Goal: Contribute content

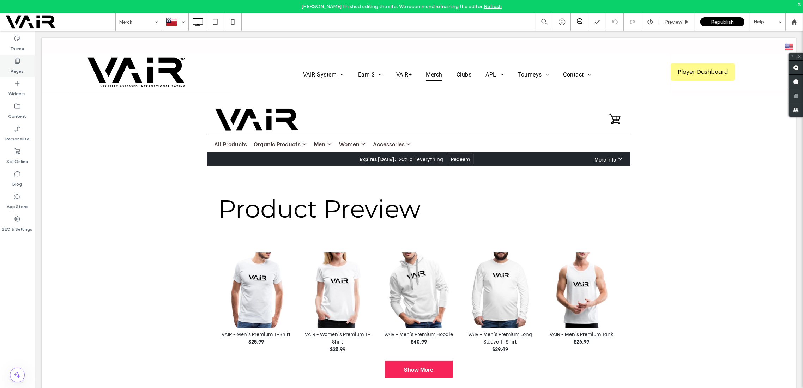
click at [15, 61] on use at bounding box center [17, 61] width 5 height 5
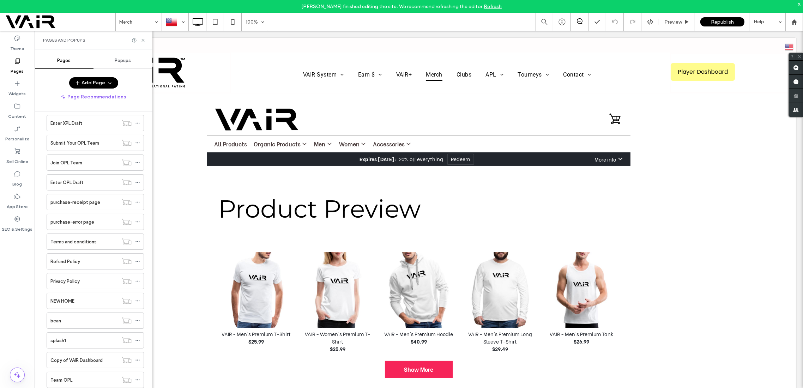
scroll to position [907, 0]
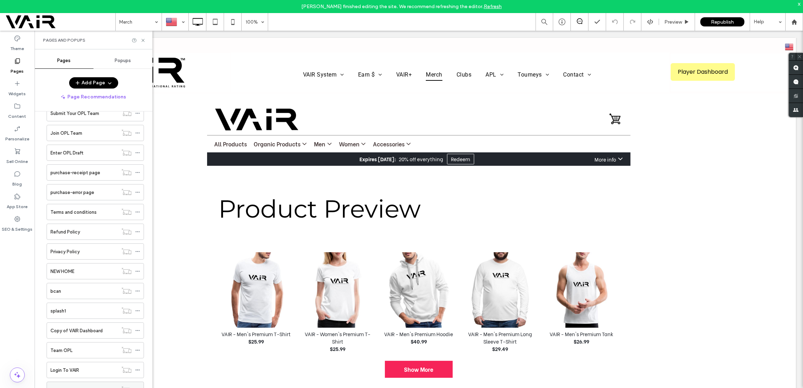
click at [83, 386] on div "Podcast" at bounding box center [83, 389] width 67 height 7
click at [142, 39] on icon at bounding box center [142, 40] width 5 height 5
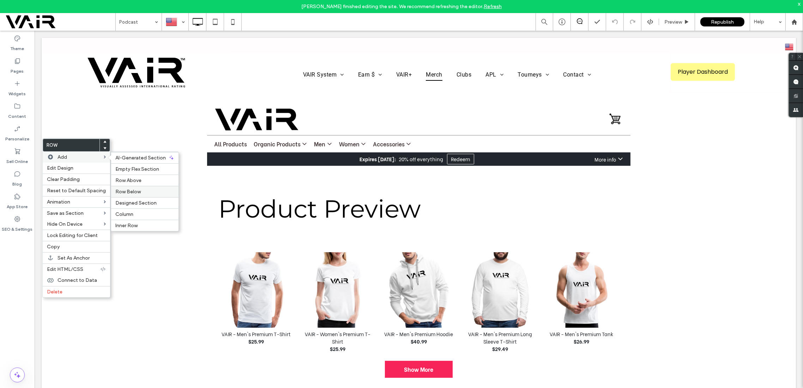
click at [125, 190] on span "Row Below" at bounding box center [127, 192] width 25 height 6
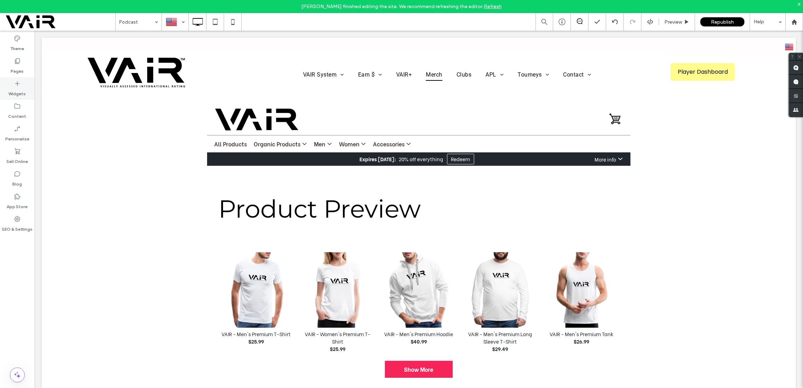
click at [15, 83] on use at bounding box center [17, 83] width 5 height 5
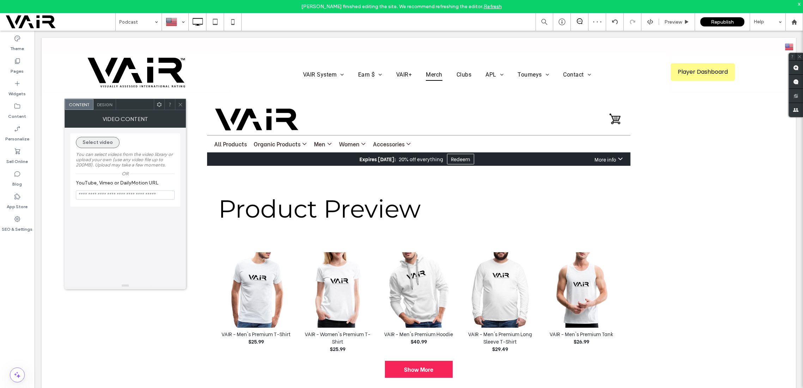
click at [109, 145] on button "Select video" at bounding box center [98, 142] width 44 height 11
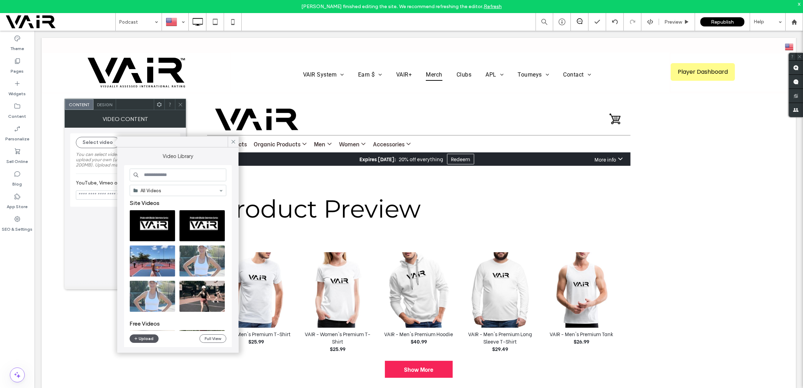
click at [143, 339] on button "Upload" at bounding box center [143, 338] width 29 height 8
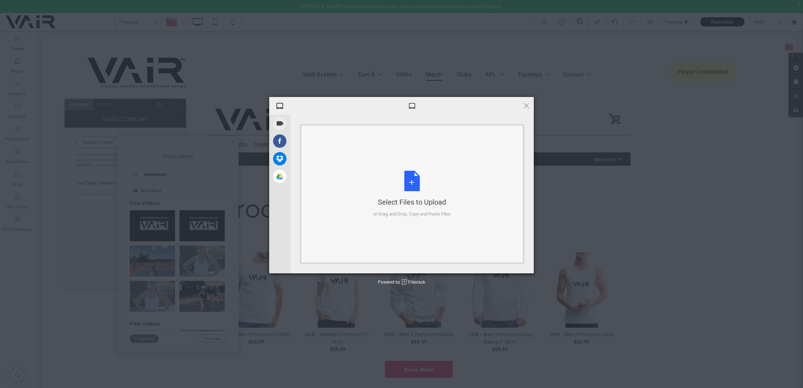
click at [412, 176] on div "Select Files to Upload or Drag and Drop, Copy and Paste Files" at bounding box center [412, 194] width 77 height 47
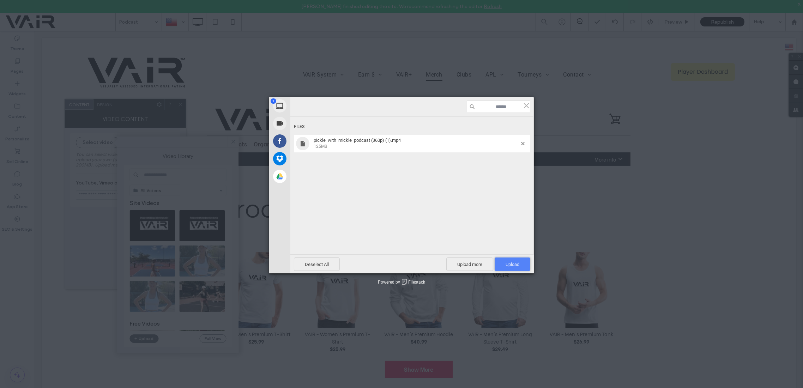
click at [505, 265] on span "Upload 1" at bounding box center [513, 263] width 36 height 13
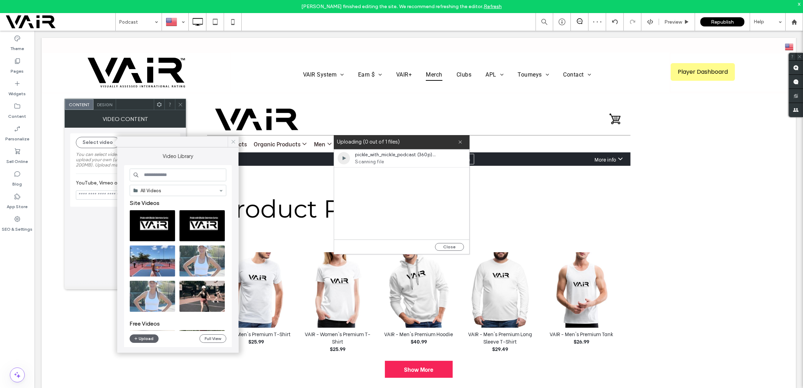
click at [234, 140] on icon at bounding box center [233, 142] width 6 height 6
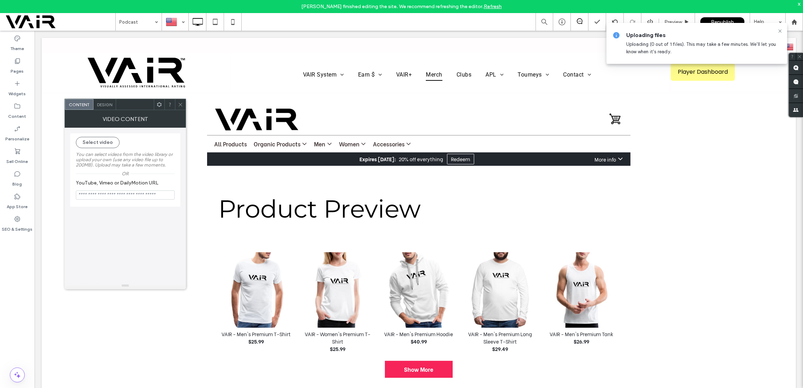
click at [180, 103] on icon at bounding box center [180, 104] width 5 height 5
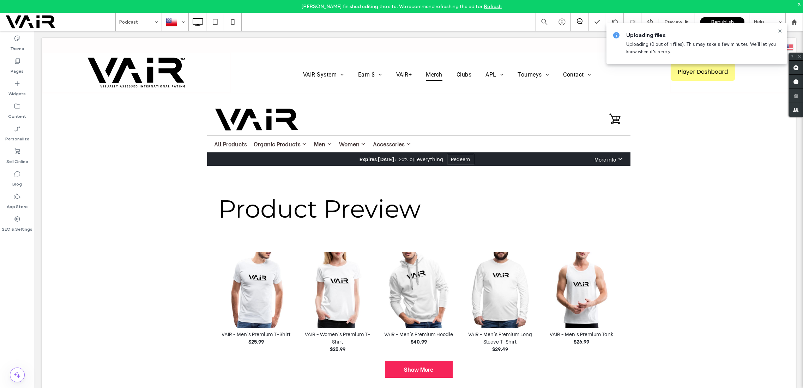
click at [493, 7] on link "Refresh" at bounding box center [493, 7] width 18 height 6
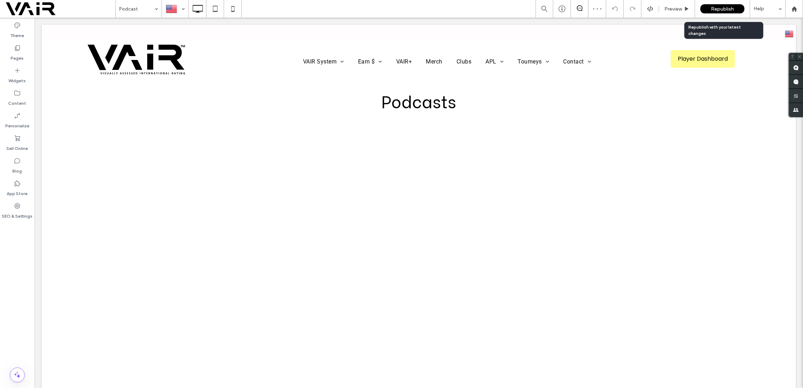
click at [721, 9] on span "Republish" at bounding box center [722, 9] width 23 height 6
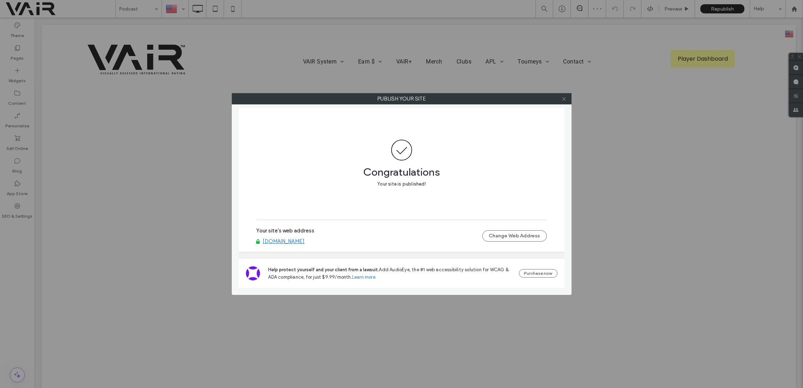
click at [564, 98] on icon at bounding box center [563, 98] width 5 height 5
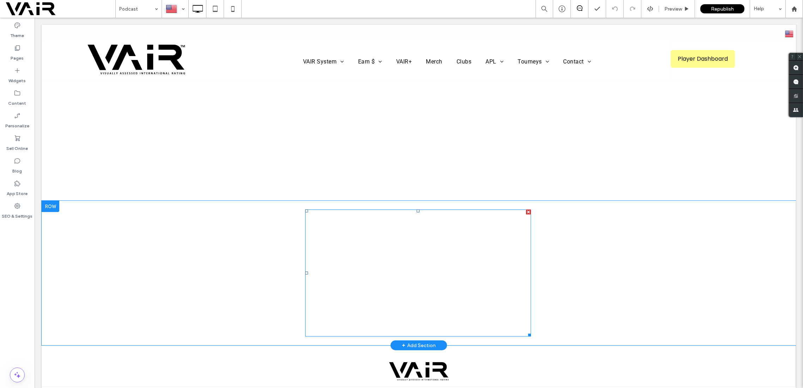
scroll to position [62, 0]
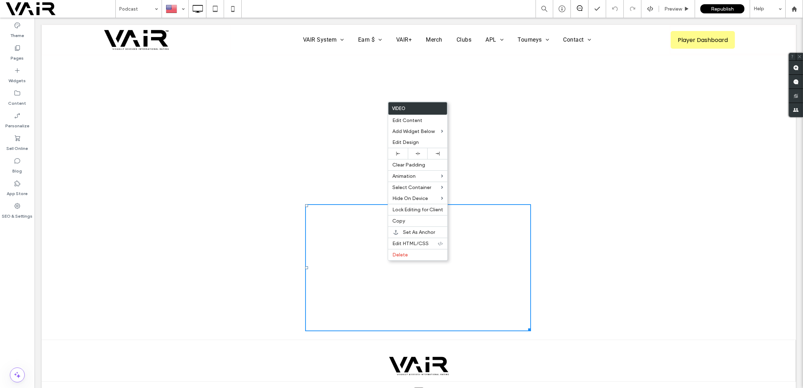
click at [565, 233] on div "Click To Paste" at bounding box center [418, 268] width 423 height 134
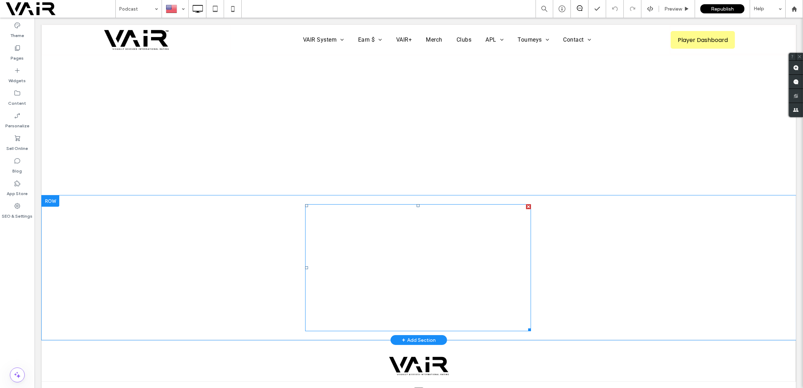
click at [349, 243] on span at bounding box center [418, 267] width 226 height 127
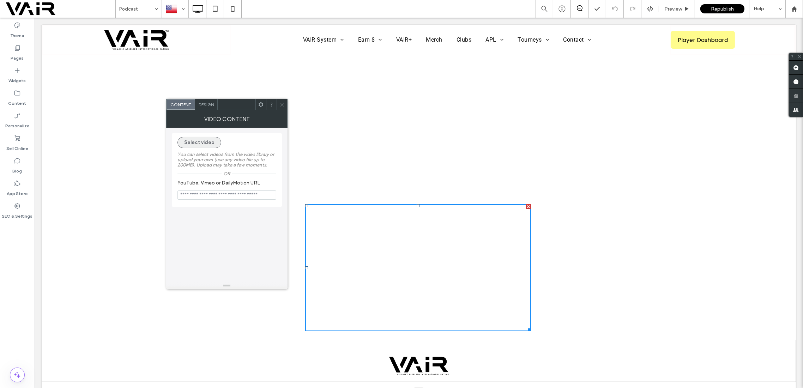
click at [206, 142] on button "Select video" at bounding box center [199, 142] width 44 height 11
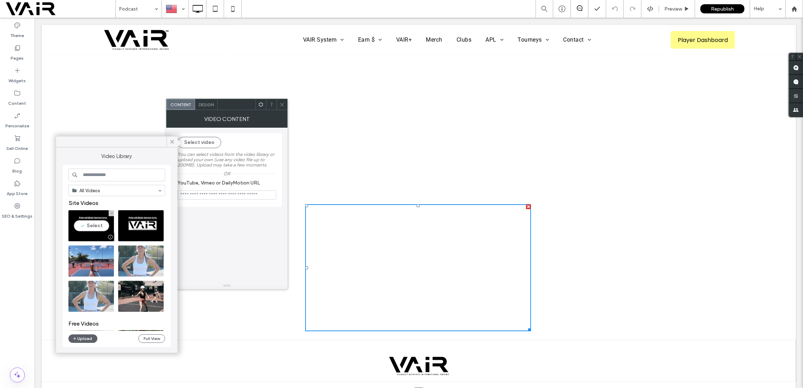
click at [94, 223] on video at bounding box center [91, 225] width 46 height 31
type input "**********"
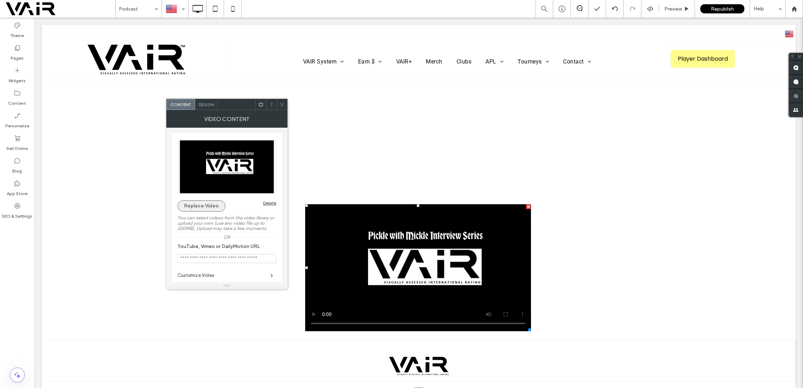
click at [191, 207] on button "Replace Video" at bounding box center [201, 205] width 48 height 11
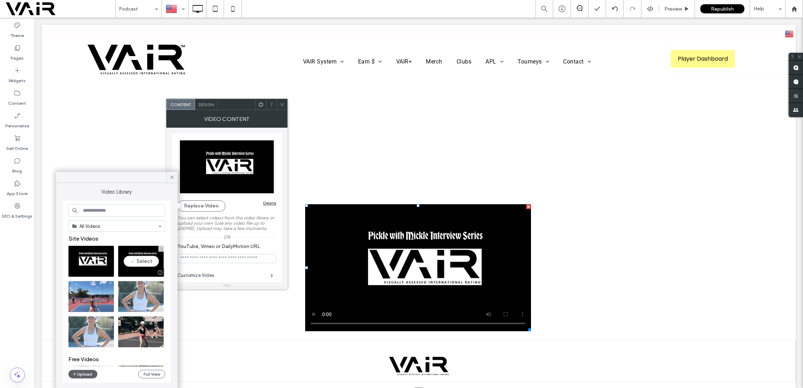
click at [143, 256] on video at bounding box center [141, 261] width 46 height 31
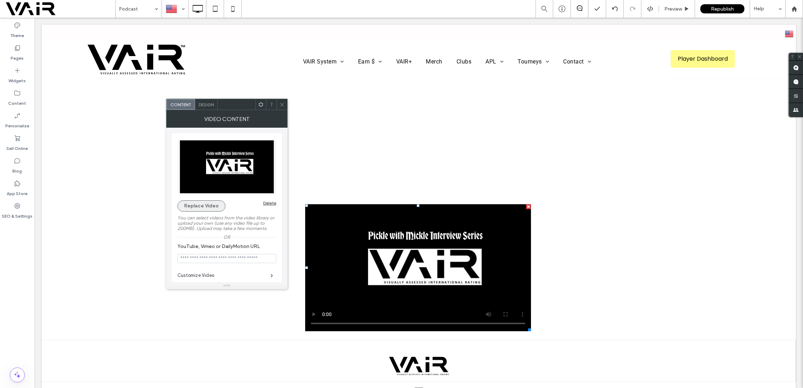
click at [209, 203] on button "Replace Video" at bounding box center [201, 205] width 48 height 11
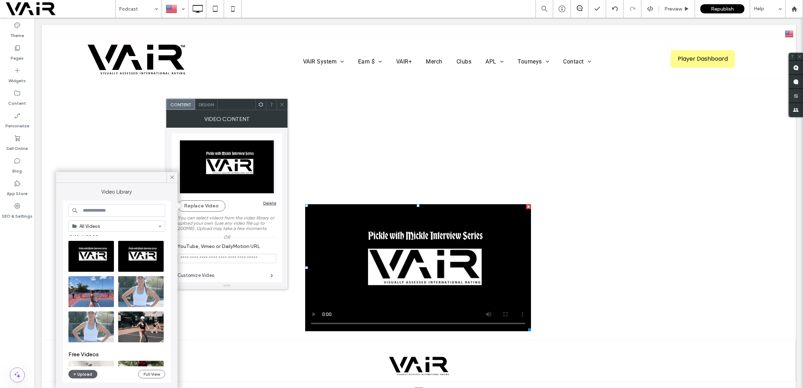
scroll to position [0, 0]
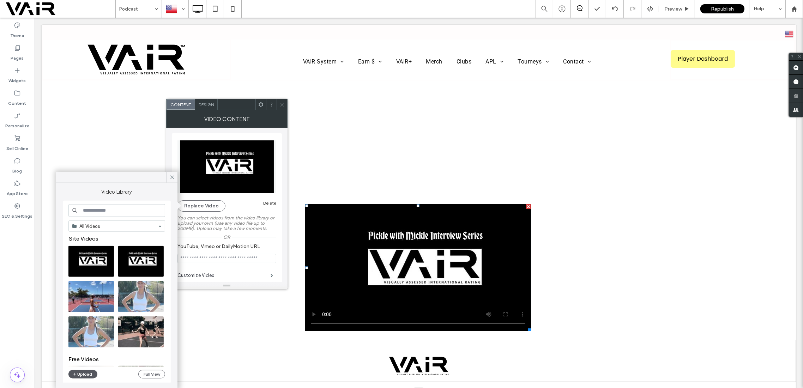
click at [80, 376] on button "Upload" at bounding box center [82, 374] width 29 height 8
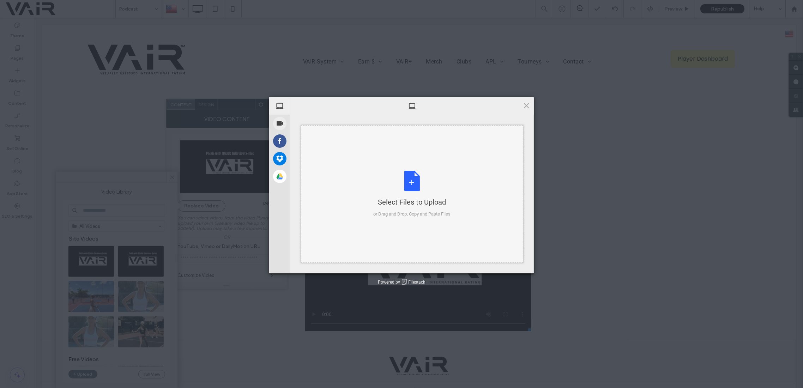
click at [414, 183] on div "Select Files to Upload or Drag and Drop, Copy and Paste Files" at bounding box center [412, 194] width 77 height 47
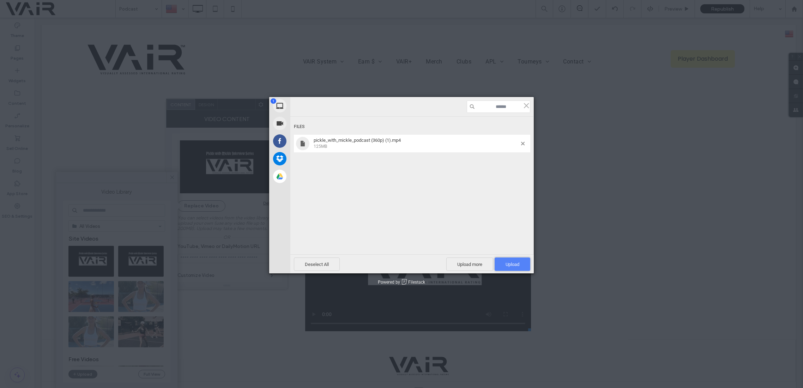
click at [509, 262] on span "Upload 1" at bounding box center [512, 264] width 14 height 5
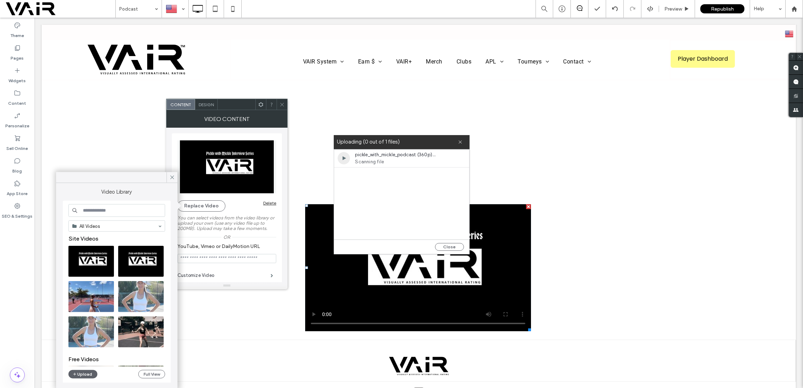
click at [344, 158] on div at bounding box center [344, 158] width 12 height 12
drag, startPoint x: 153, startPoint y: 196, endPoint x: 119, endPoint y: 157, distance: 51.7
click at [451, 247] on button "Close" at bounding box center [449, 247] width 29 height 8
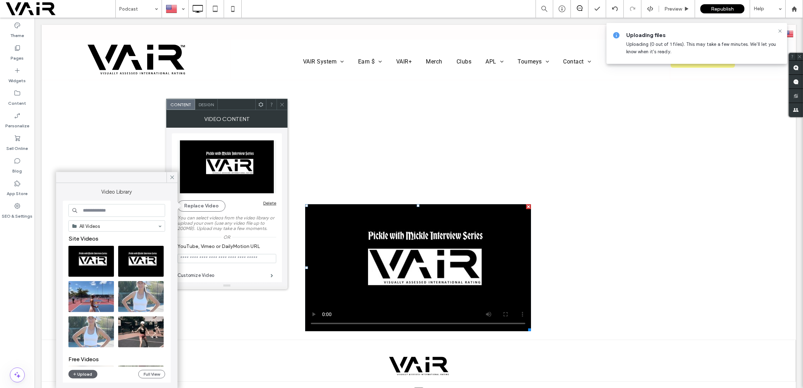
click at [688, 43] on span "Uploading (0 out of 1 files). This may take a few minutes. We’ll let you know w…" at bounding box center [701, 48] width 150 height 13
click at [162, 248] on icon at bounding box center [161, 248] width 3 height 3
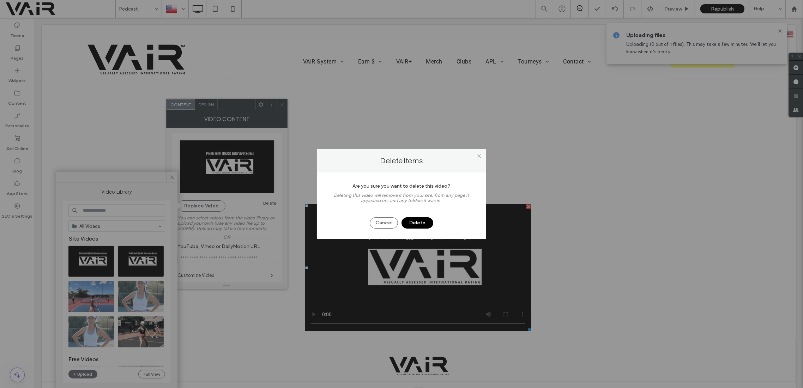
click at [417, 222] on button "Delete" at bounding box center [417, 222] width 32 height 11
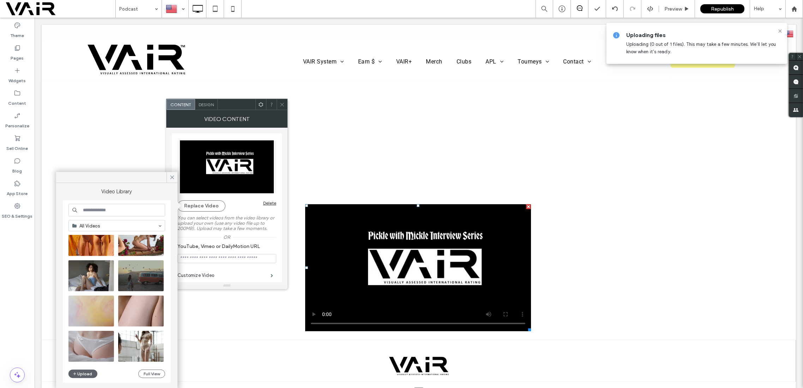
scroll to position [567, 0]
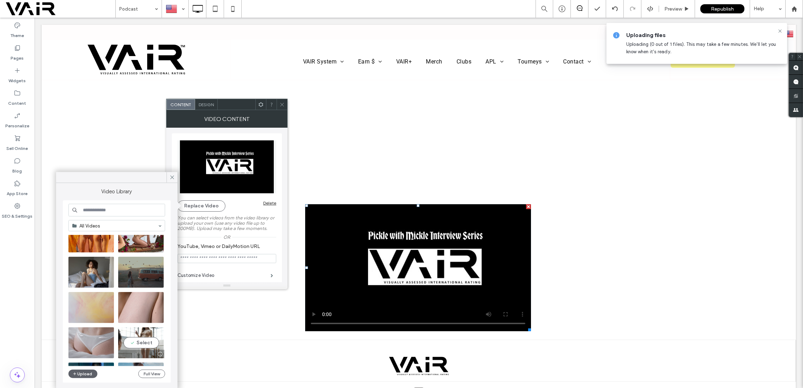
click at [145, 344] on video at bounding box center [141, 342] width 46 height 31
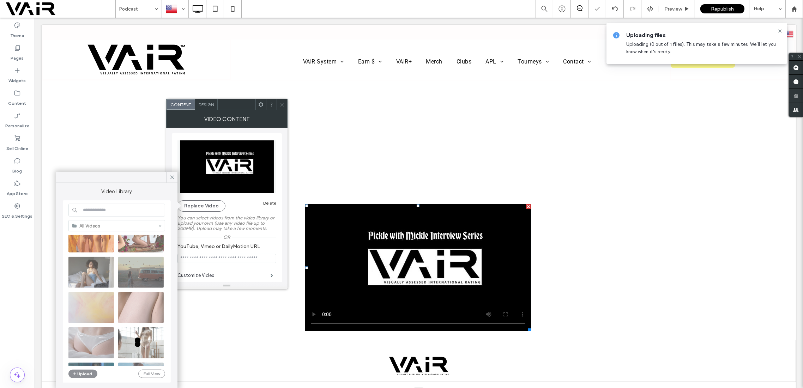
type input "**********"
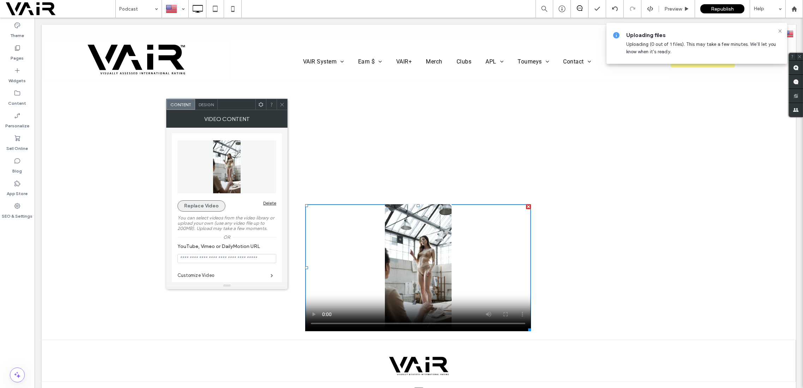
click at [191, 206] on button "Replace Video" at bounding box center [201, 205] width 48 height 11
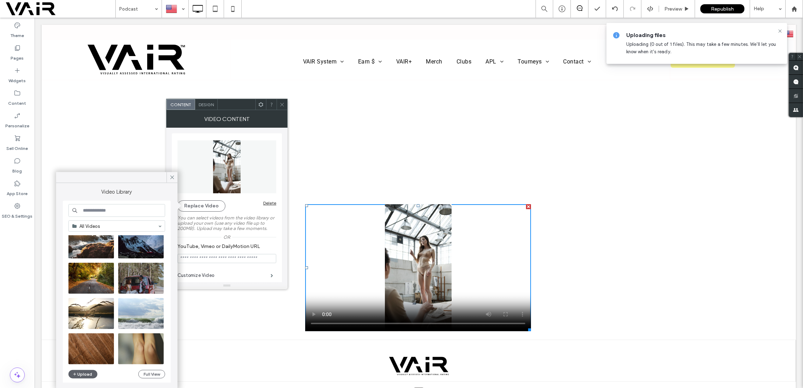
scroll to position [316, 0]
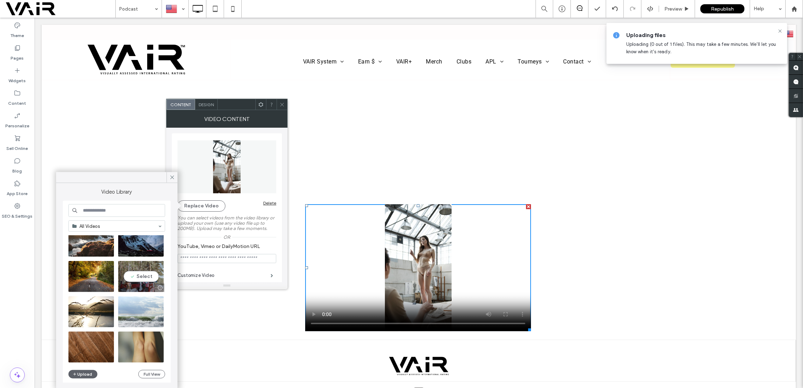
click at [139, 278] on video at bounding box center [141, 276] width 46 height 31
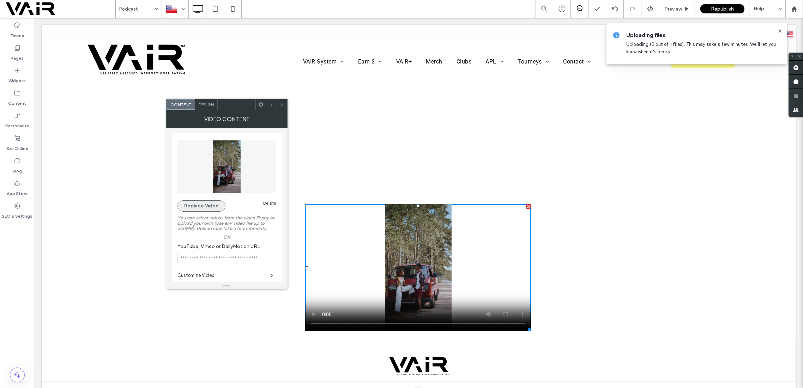
click at [207, 201] on button "Replace Video" at bounding box center [201, 205] width 48 height 11
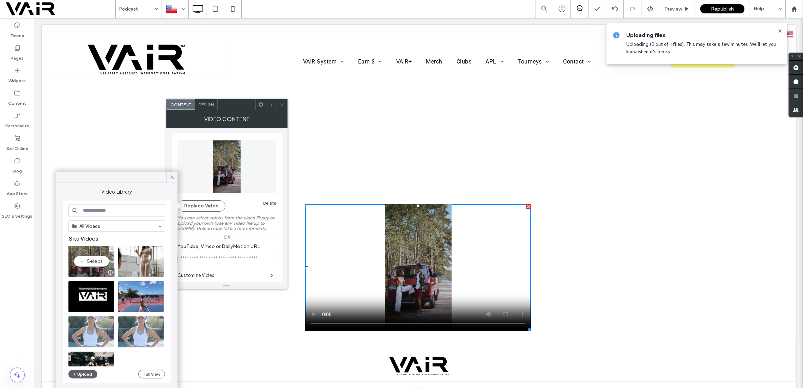
click at [113, 249] on icon at bounding box center [111, 248] width 3 height 3
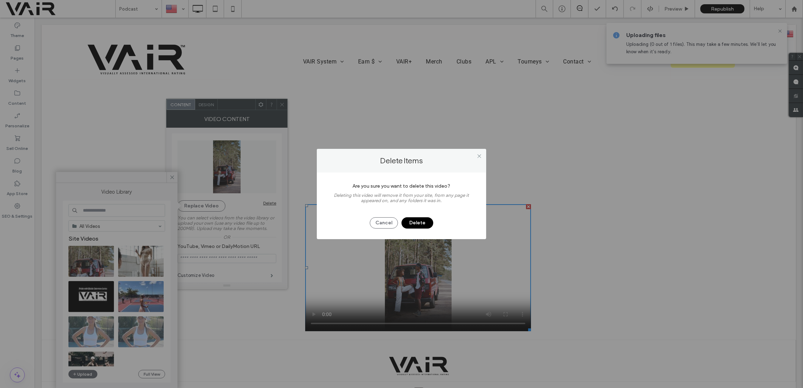
click at [417, 225] on button "Delete" at bounding box center [417, 222] width 32 height 11
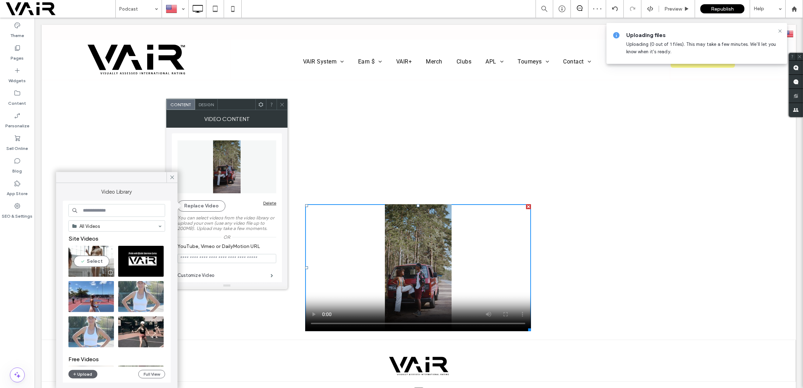
click at [110, 248] on icon at bounding box center [111, 248] width 3 height 3
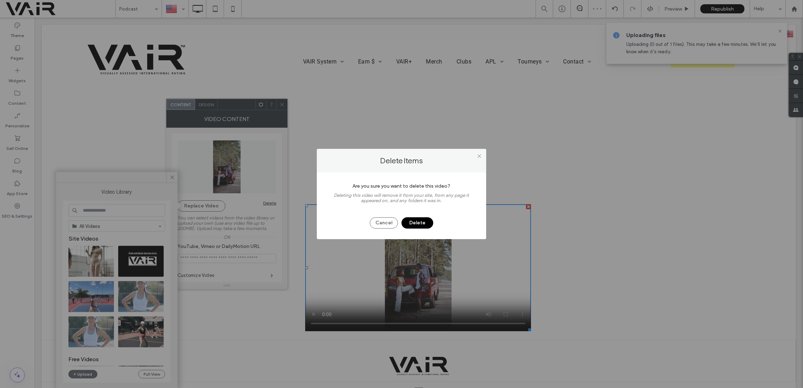
click at [415, 222] on button "Delete" at bounding box center [417, 222] width 32 height 11
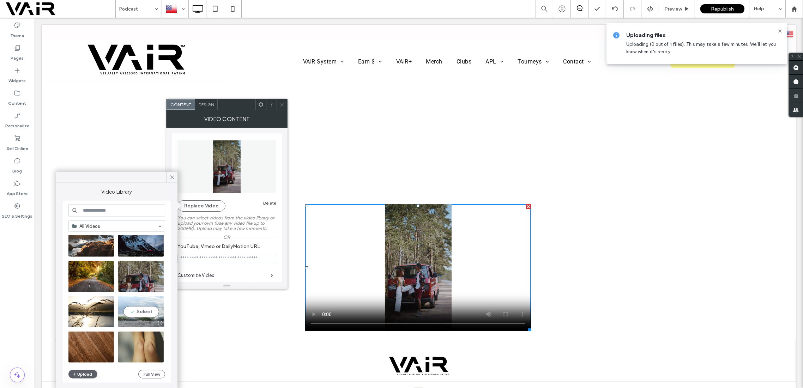
scroll to position [0, 0]
click at [162, 263] on icon at bounding box center [161, 263] width 3 height 3
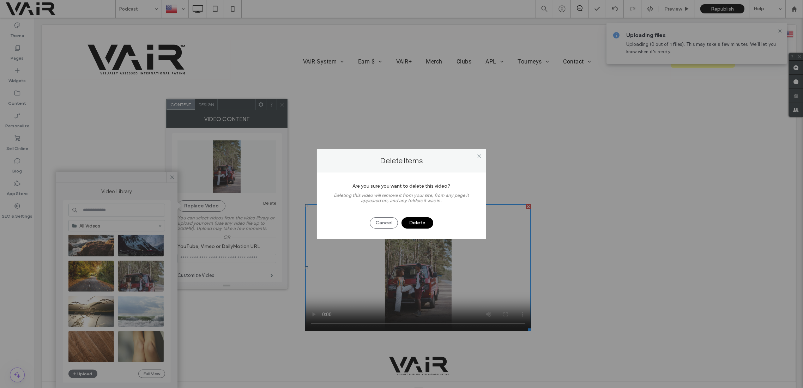
click at [419, 222] on button "Delete" at bounding box center [417, 222] width 32 height 11
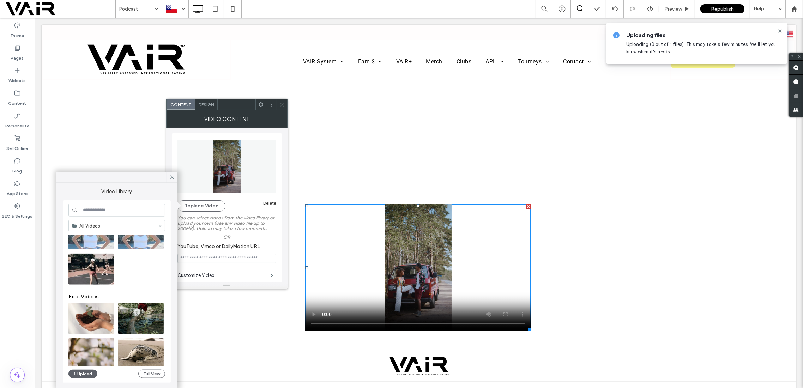
scroll to position [0, 0]
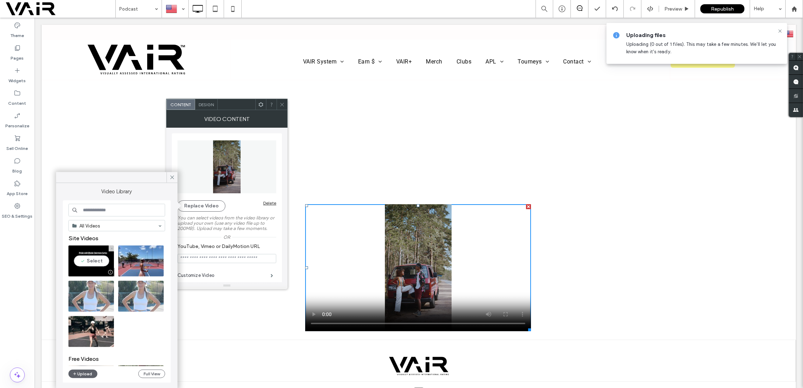
click at [100, 261] on video at bounding box center [91, 260] width 46 height 31
type input "**********"
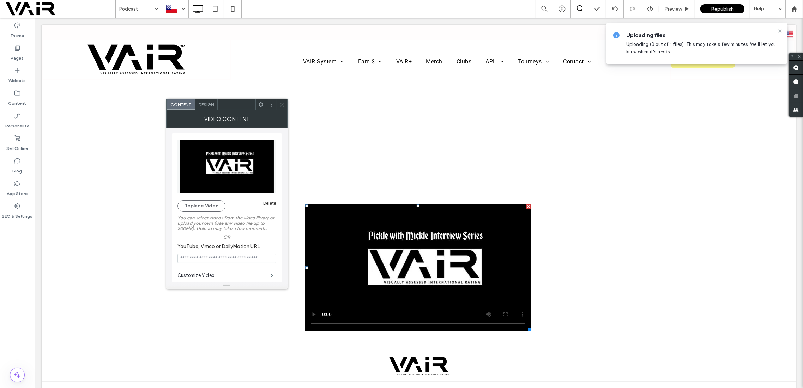
click at [782, 30] on icon at bounding box center [780, 31] width 6 height 6
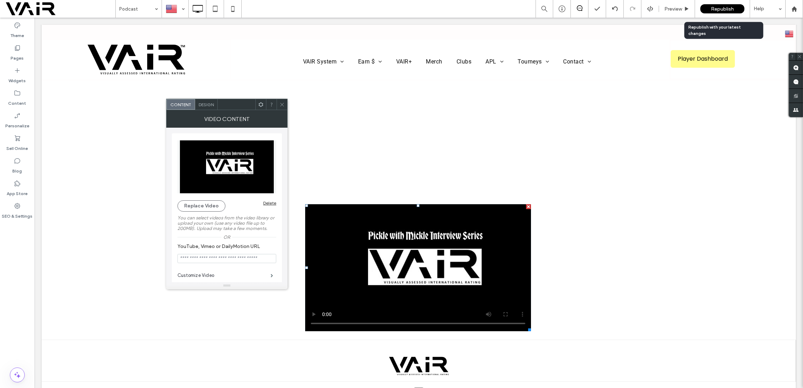
click at [721, 8] on span "Republish" at bounding box center [722, 9] width 23 height 6
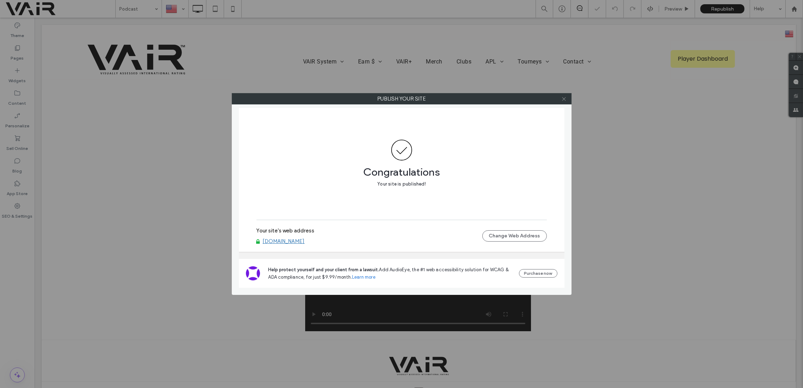
click at [564, 99] on icon at bounding box center [563, 98] width 5 height 5
